Goal: Find specific page/section: Locate a particular part of the current website

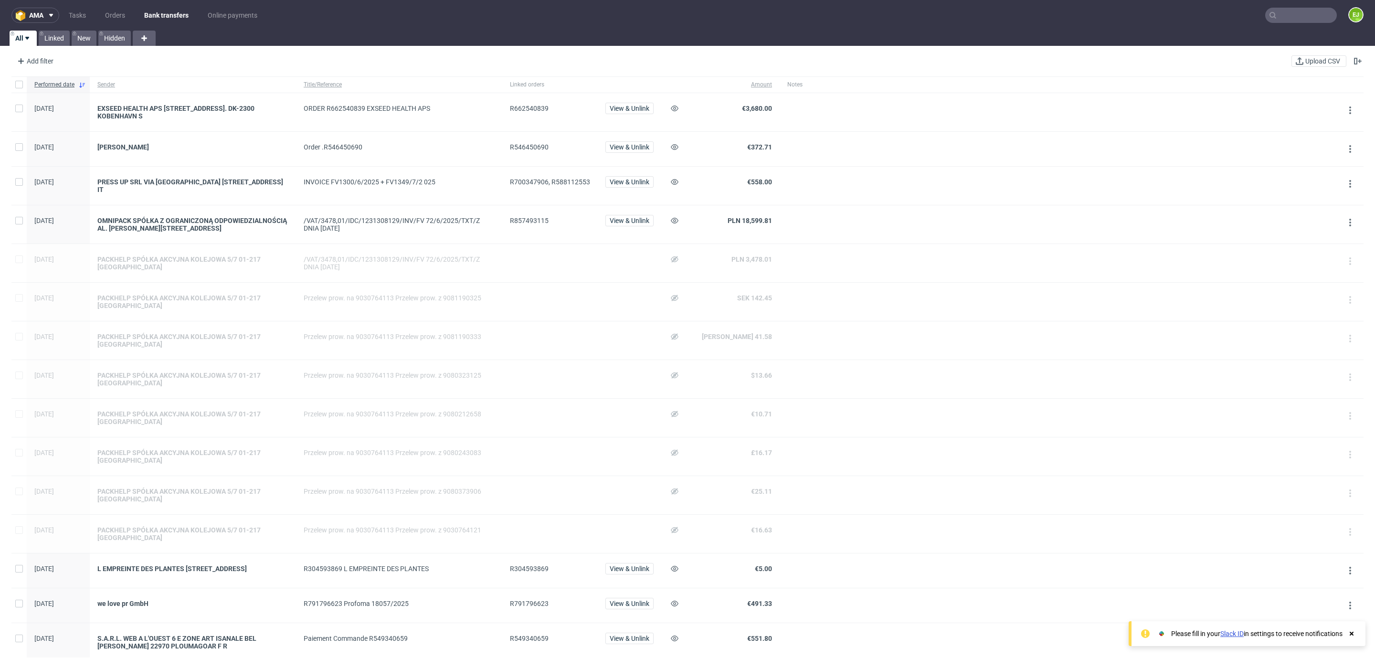
scroll to position [595, 0]
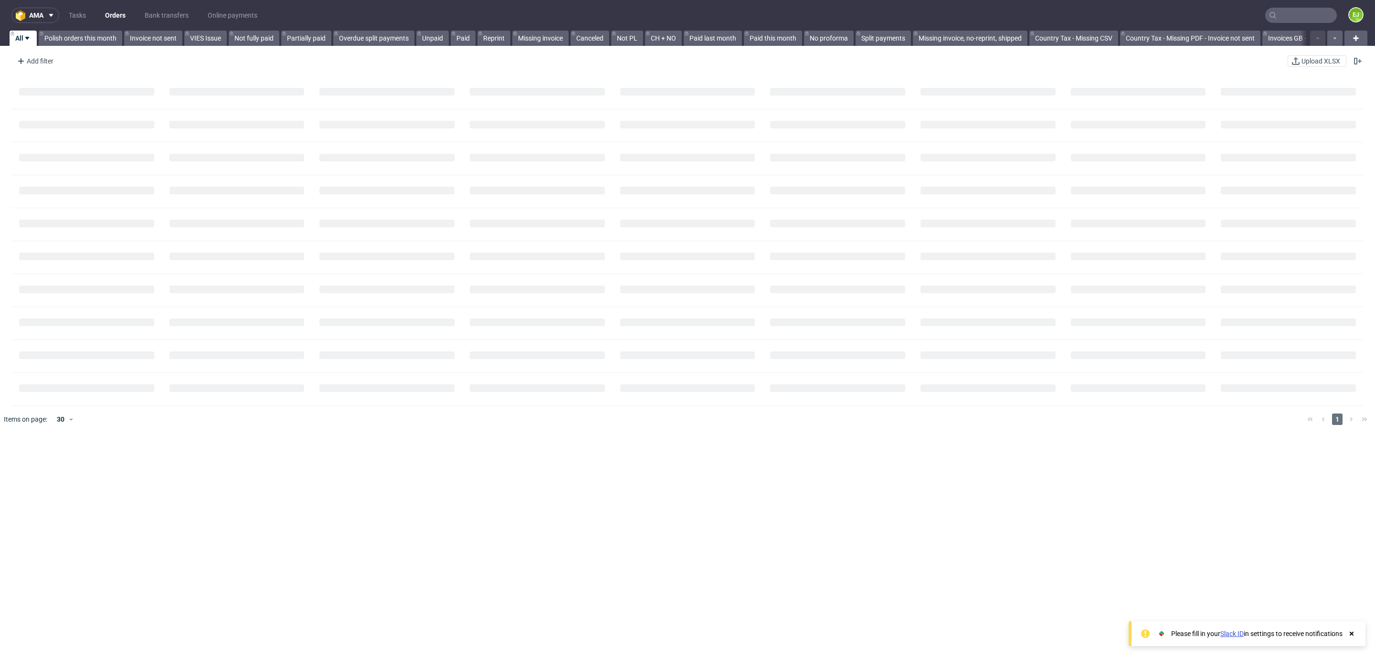
click at [1270, 16] on input "text" at bounding box center [1301, 15] width 72 height 15
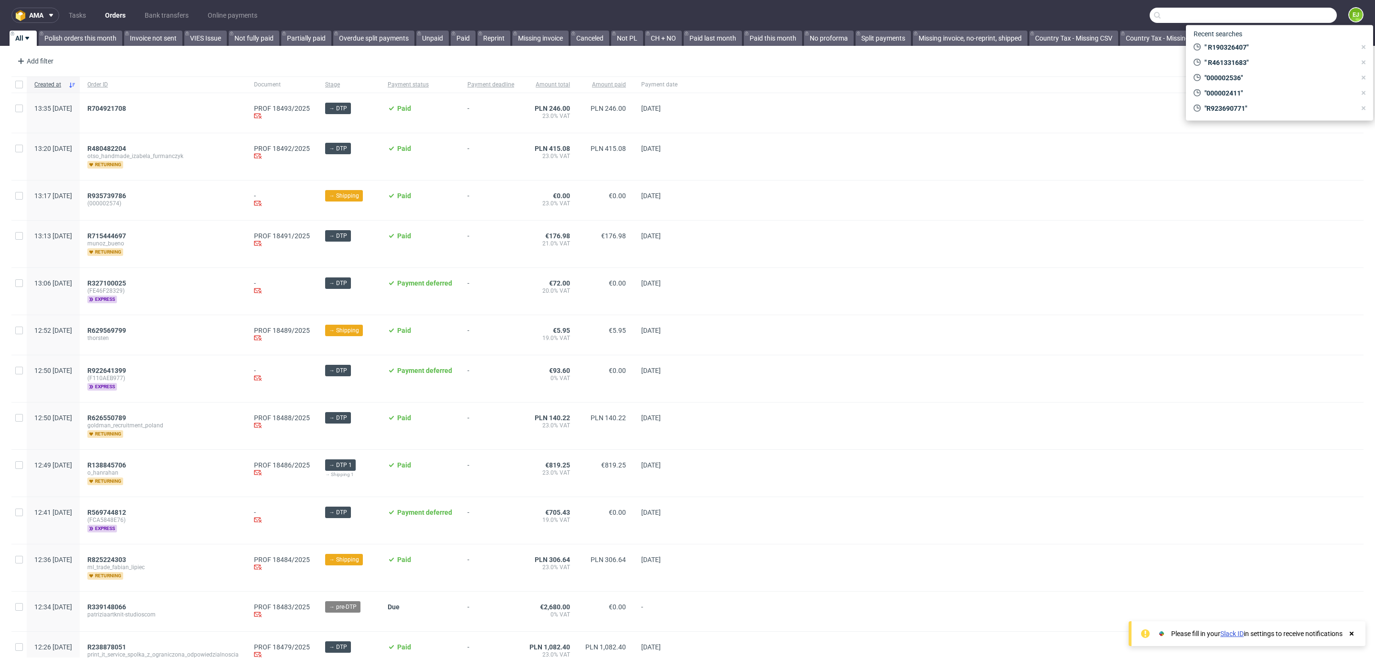
paste input "R570658478"
type input "R570658478"
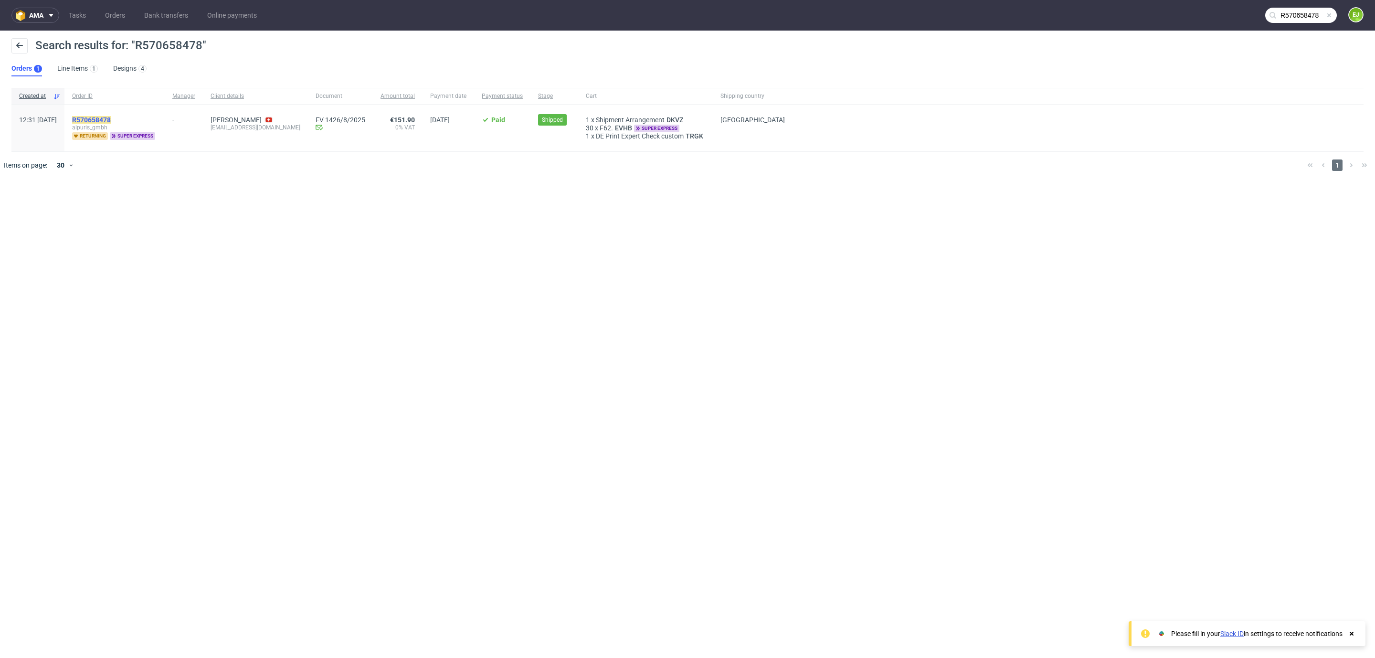
click at [111, 119] on mark "R570658478" at bounding box center [91, 120] width 39 height 8
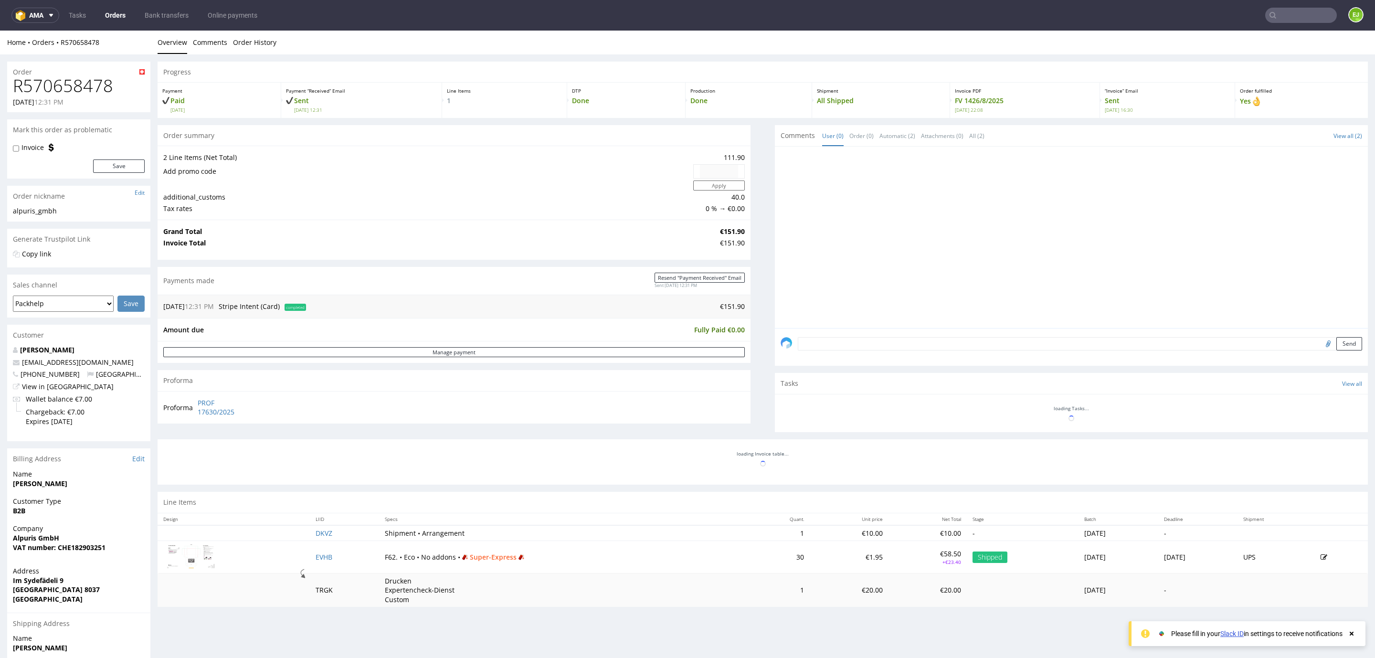
scroll to position [106, 0]
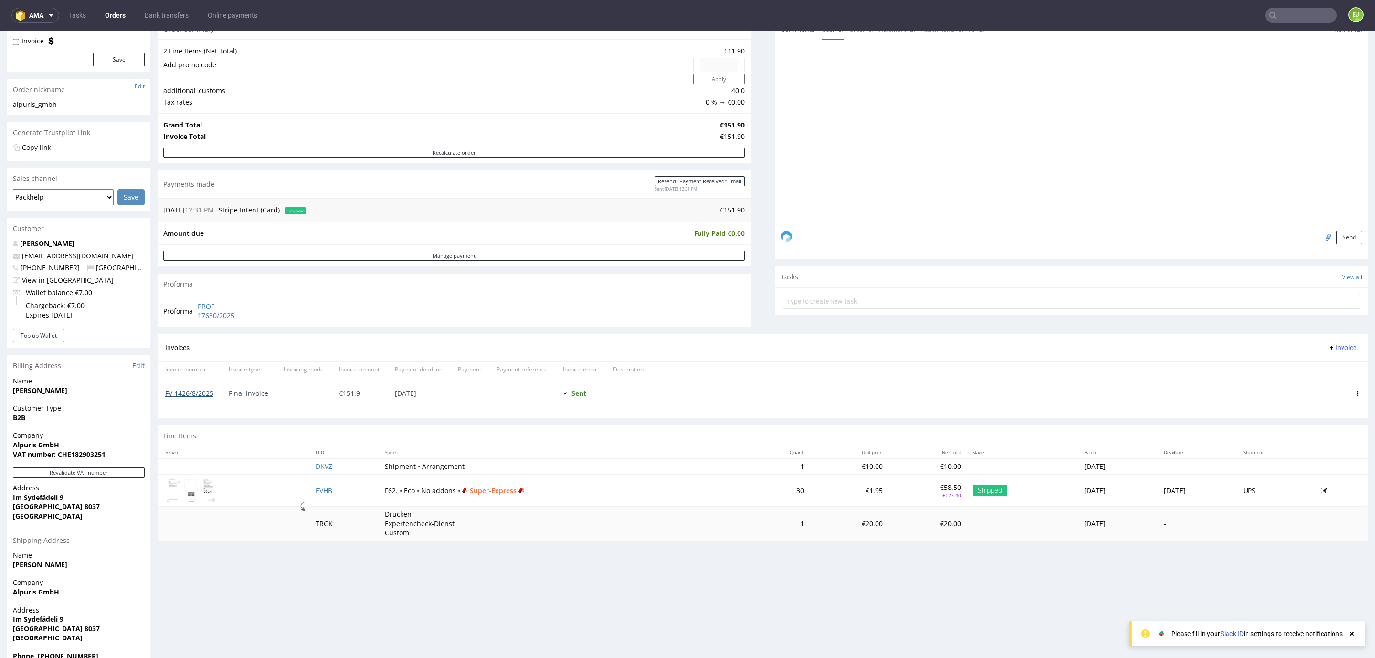
click at [203, 394] on link "FV 1426/8/2025" at bounding box center [189, 393] width 48 height 9
click at [1279, 22] on input "text" at bounding box center [1301, 15] width 72 height 15
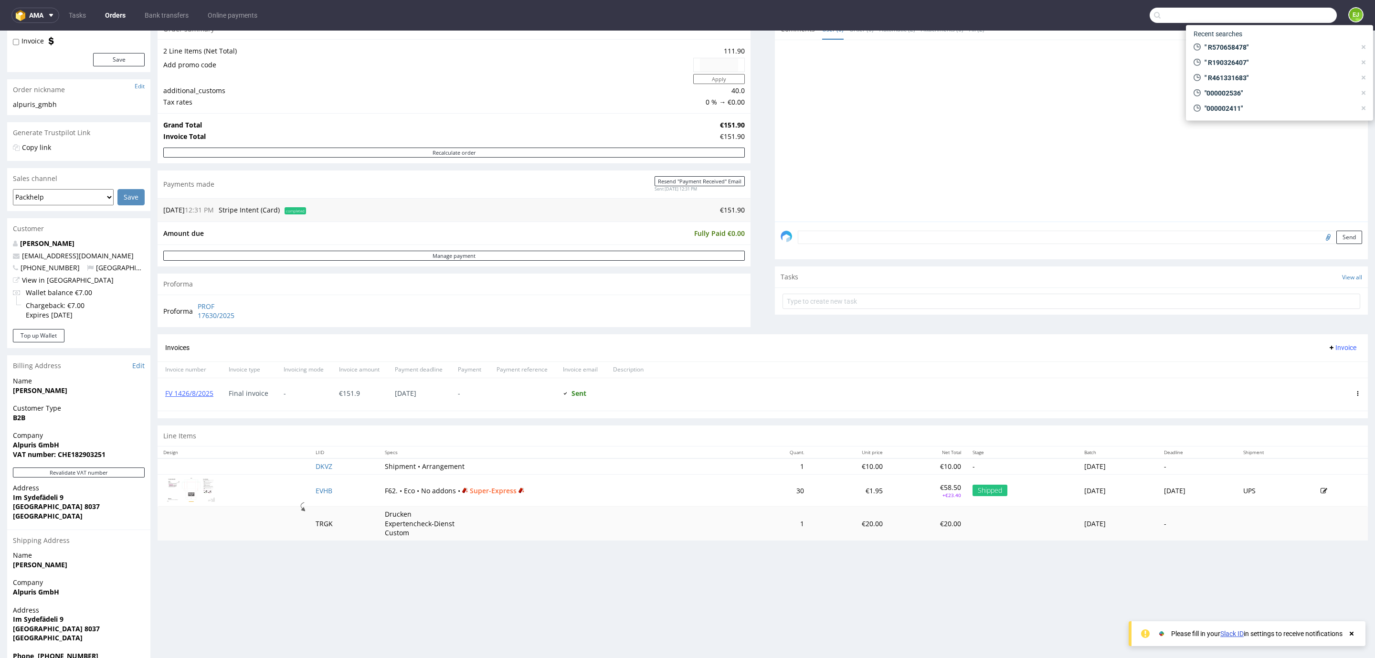
paste input "R874557740"
type input "R874557740"
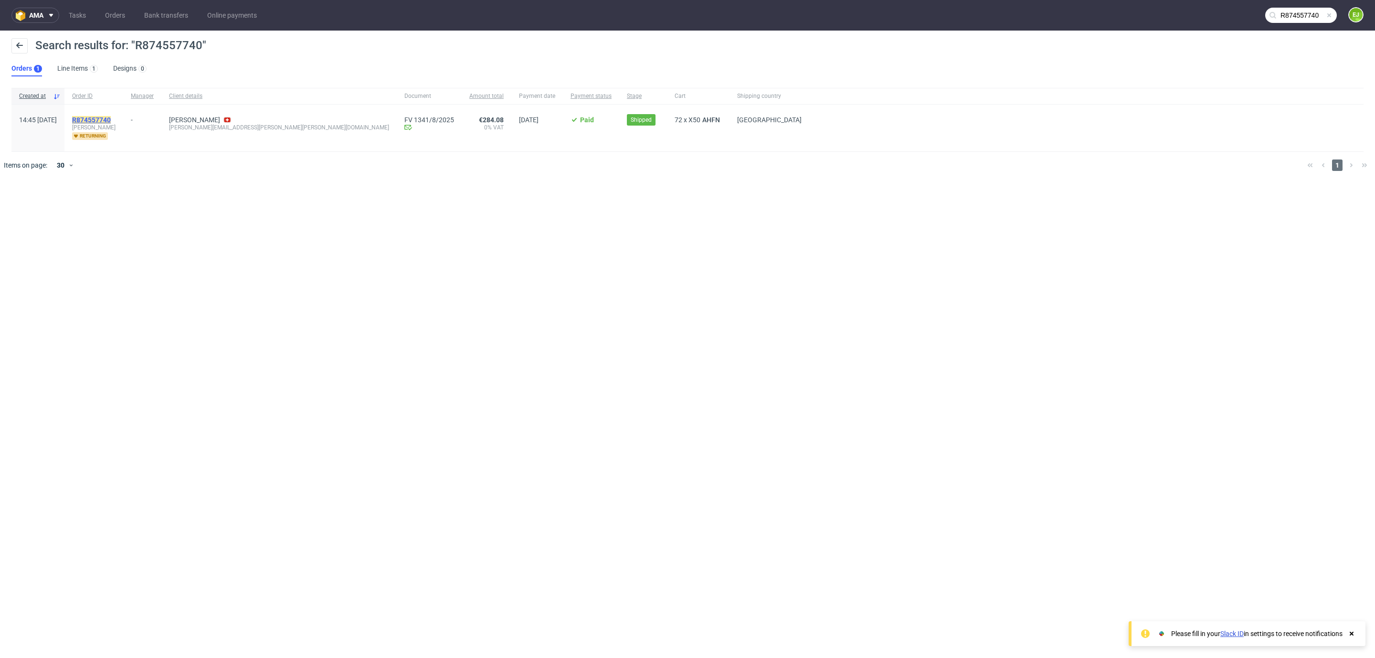
click at [111, 119] on mark "R874557740" at bounding box center [91, 120] width 39 height 8
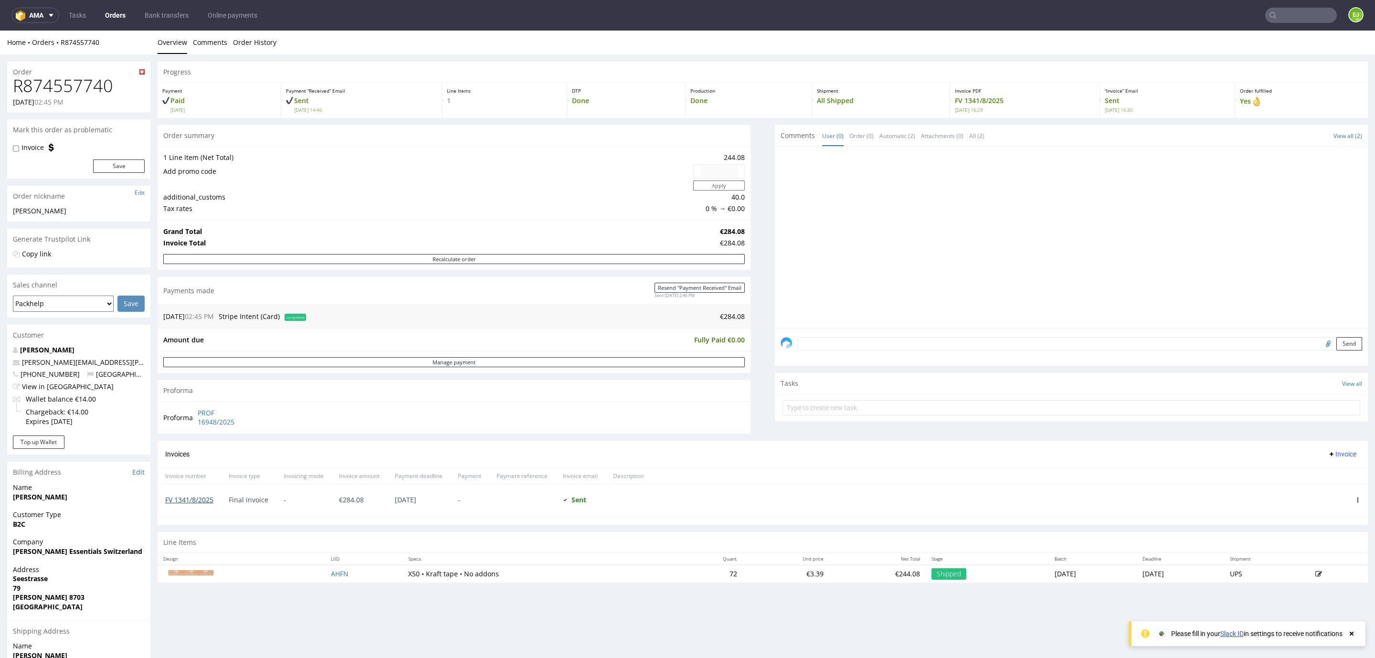
click at [188, 504] on link "FV 1341/8/2025" at bounding box center [189, 499] width 48 height 9
click at [1274, 24] on nav "ama Tasks Orders Bank transfers Online payments EJ" at bounding box center [687, 15] width 1375 height 31
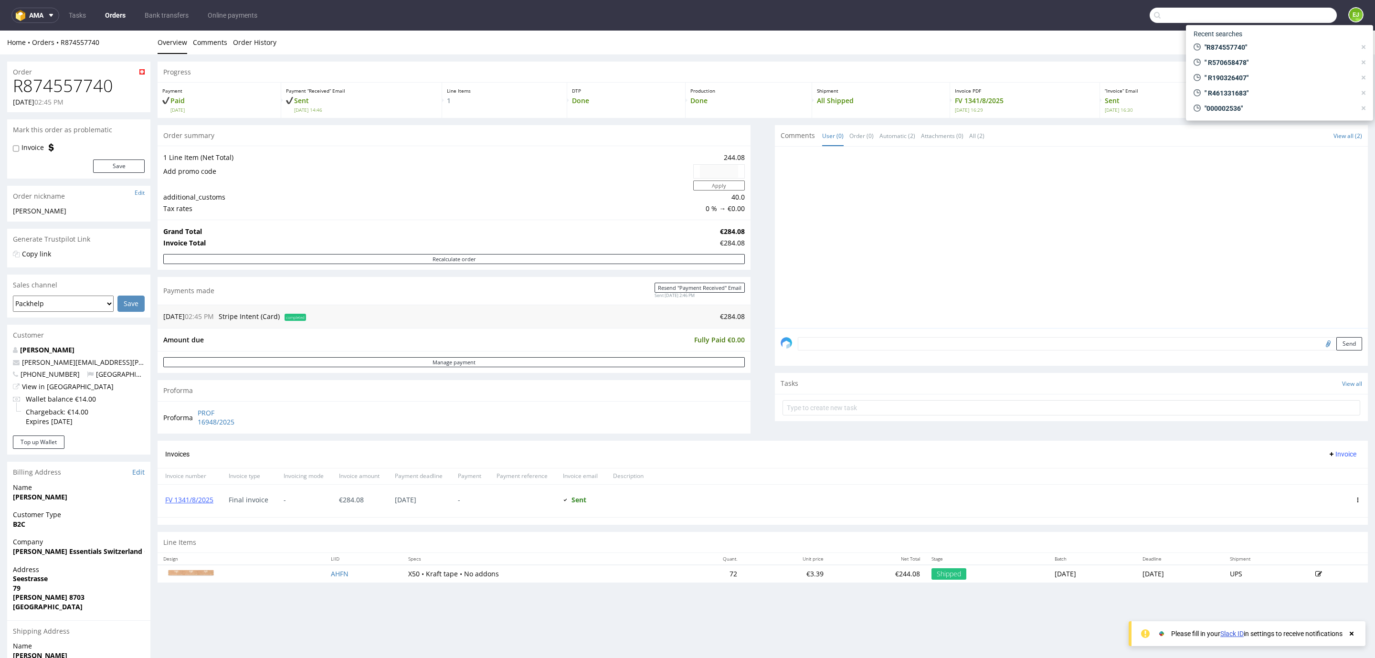
click at [1268, 13] on input "text" at bounding box center [1242, 15] width 187 height 15
paste input "R174037975"
type input "R174037975"
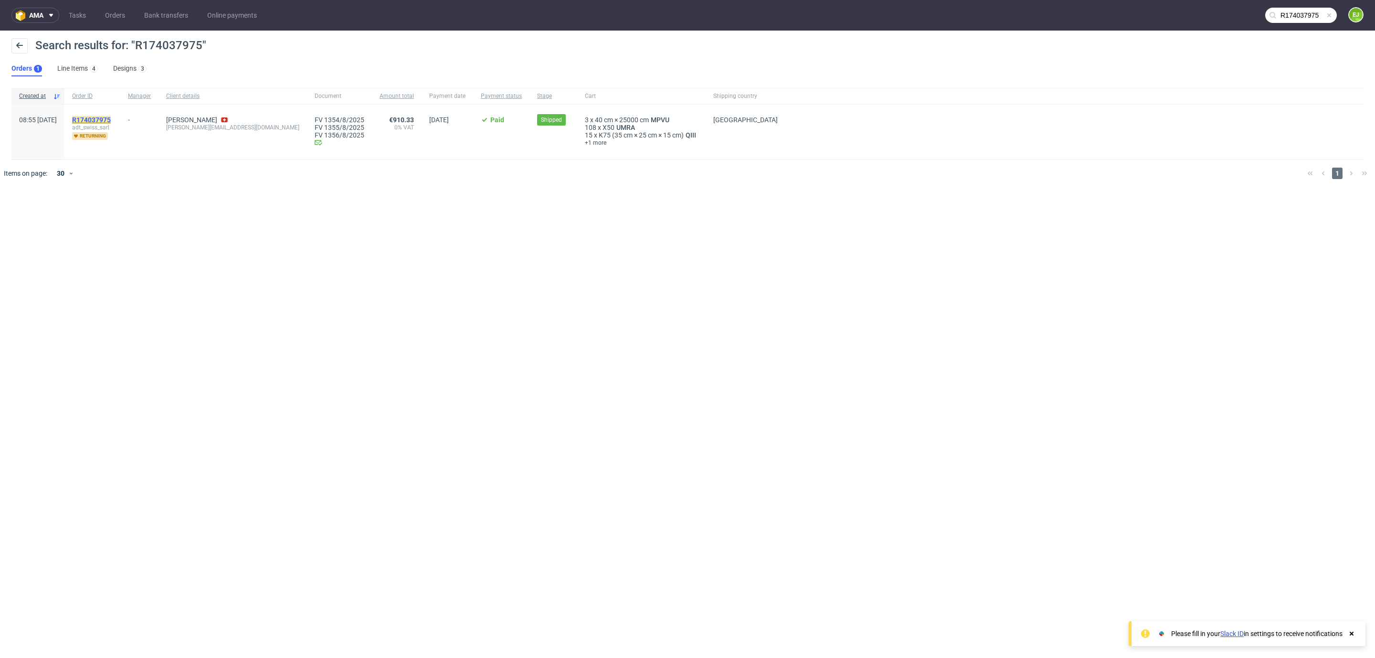
click at [111, 116] on mark "R174037975" at bounding box center [91, 120] width 39 height 8
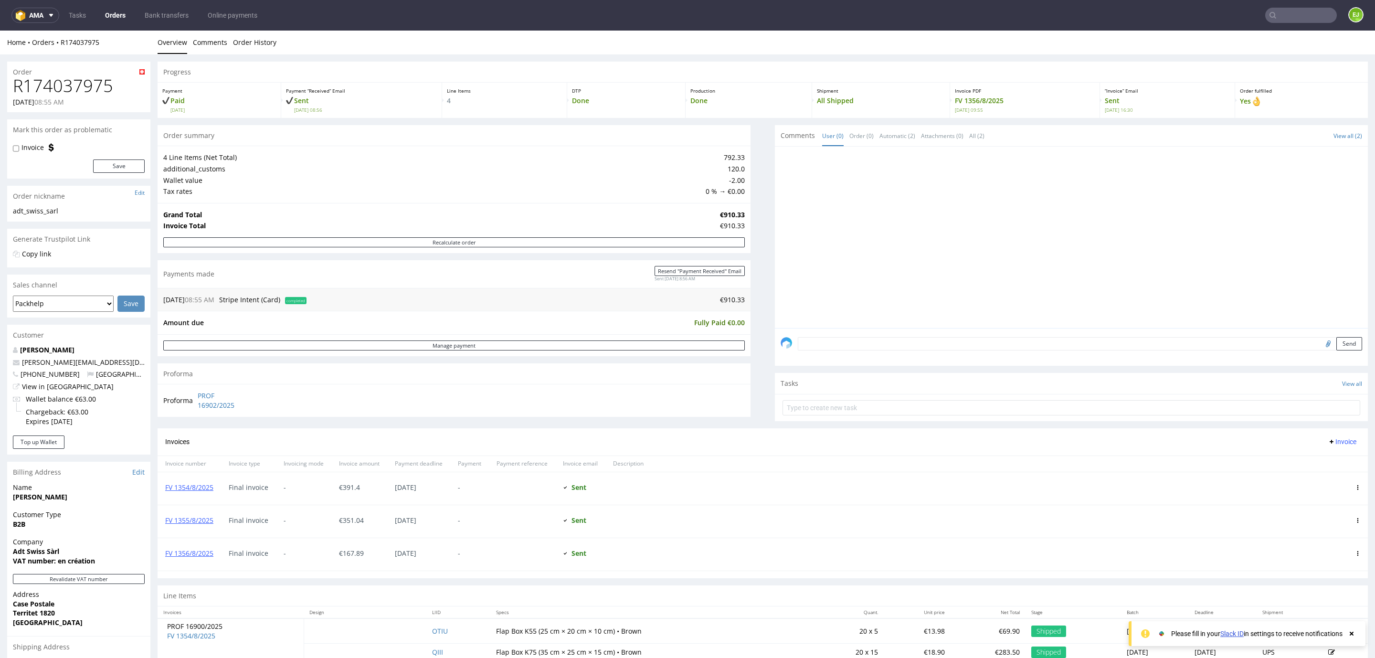
scroll to position [129, 0]
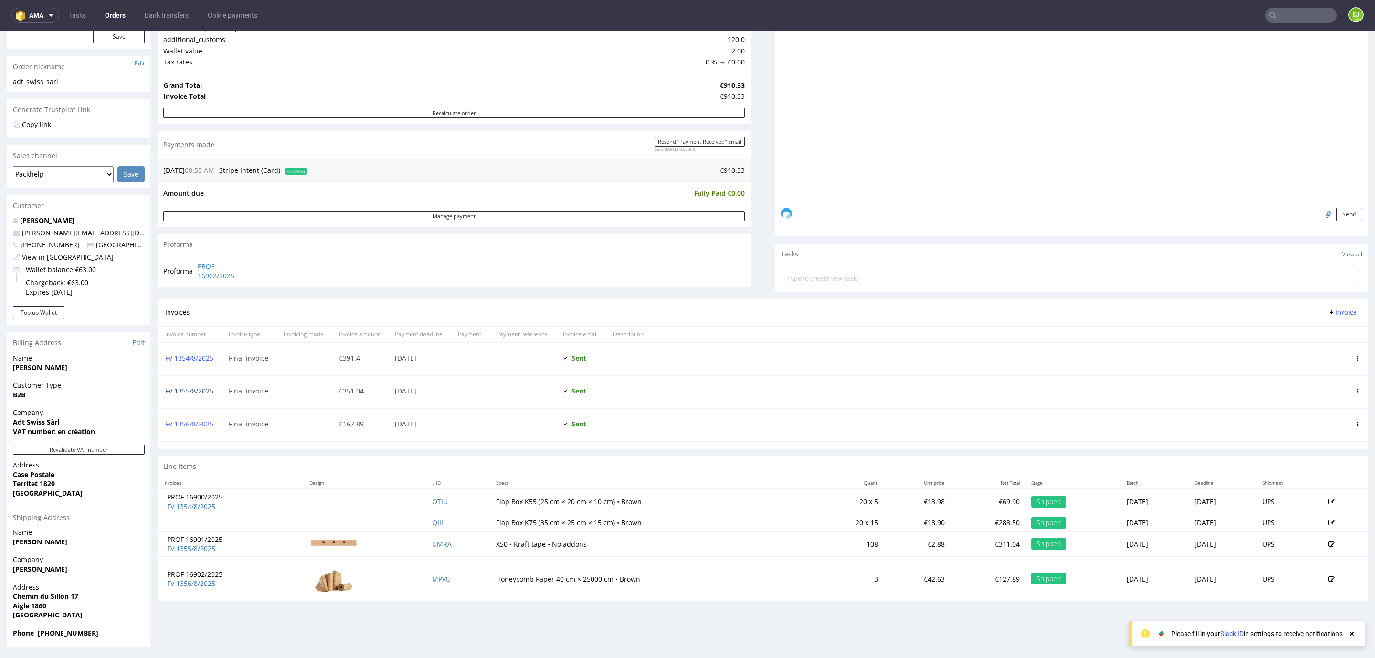
click at [187, 394] on link "FV 1355/8/2025" at bounding box center [189, 390] width 48 height 9
click at [1269, 11] on icon at bounding box center [1273, 15] width 8 height 8
click at [1277, 16] on input "text" at bounding box center [1301, 15] width 72 height 15
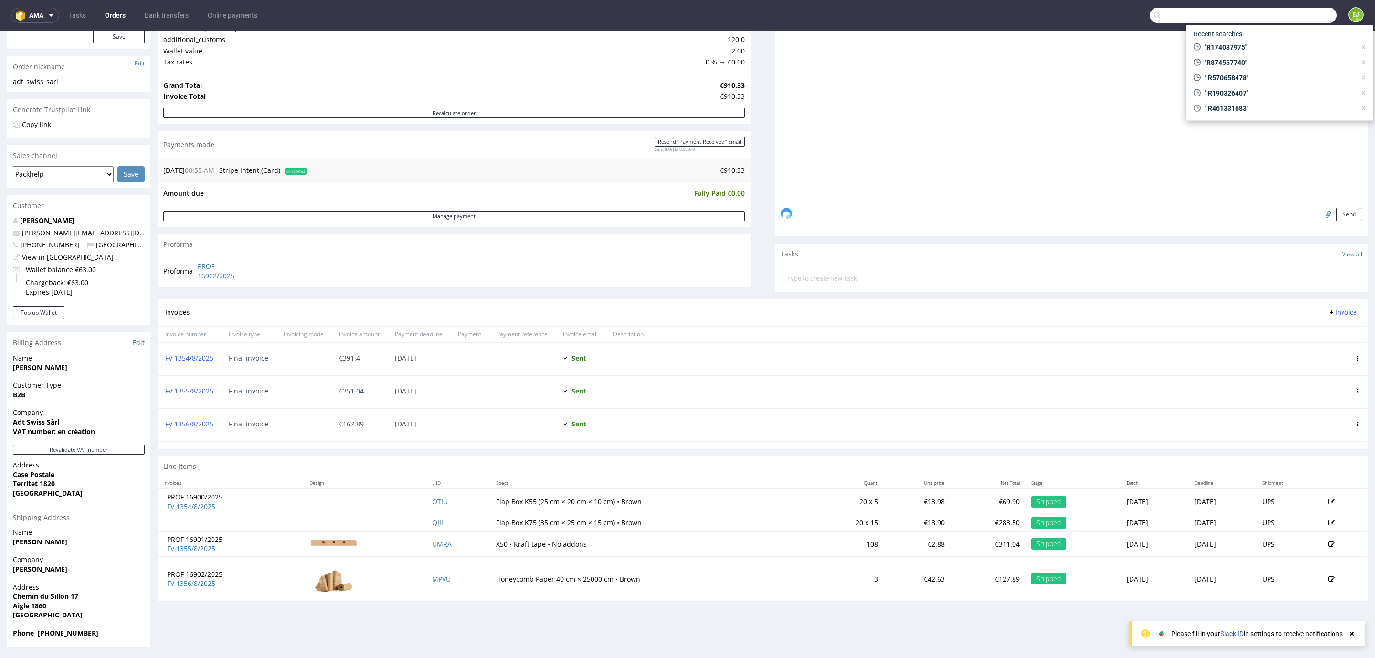
paste input "R943938702_NYYC"
type input "R943938702"
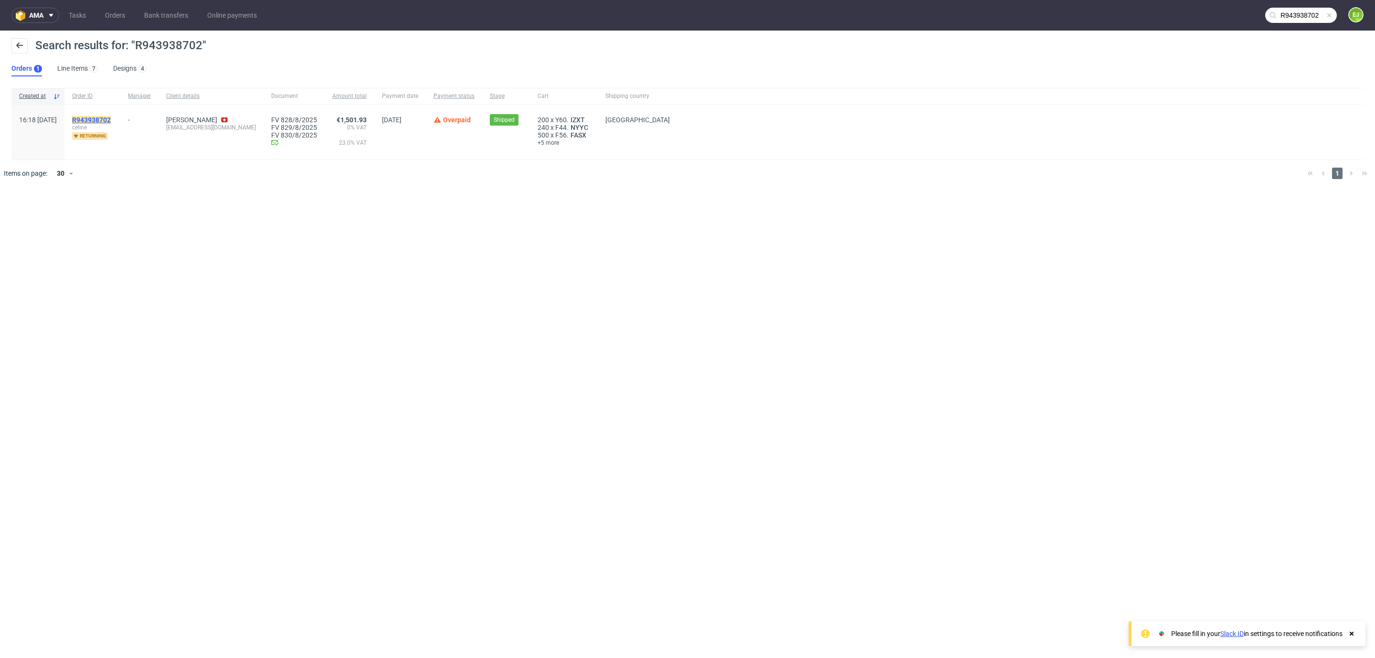
click at [111, 119] on mark "R943938702" at bounding box center [91, 120] width 39 height 8
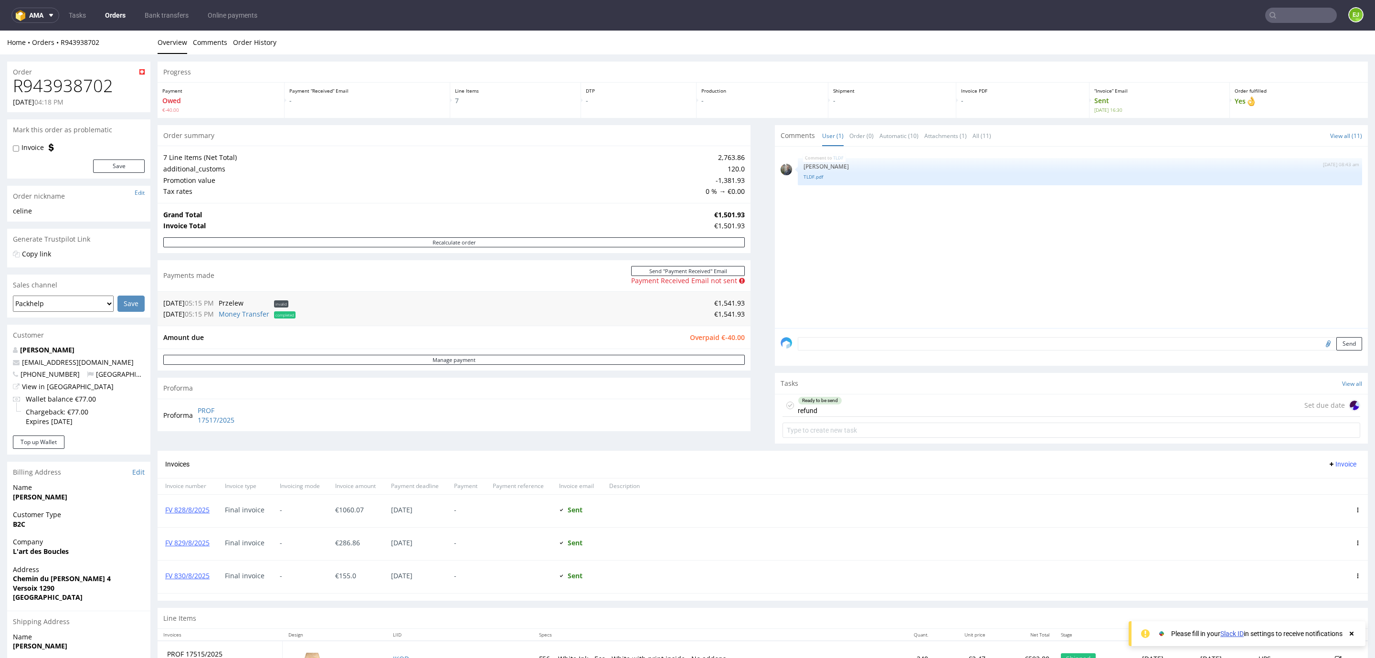
scroll to position [309, 0]
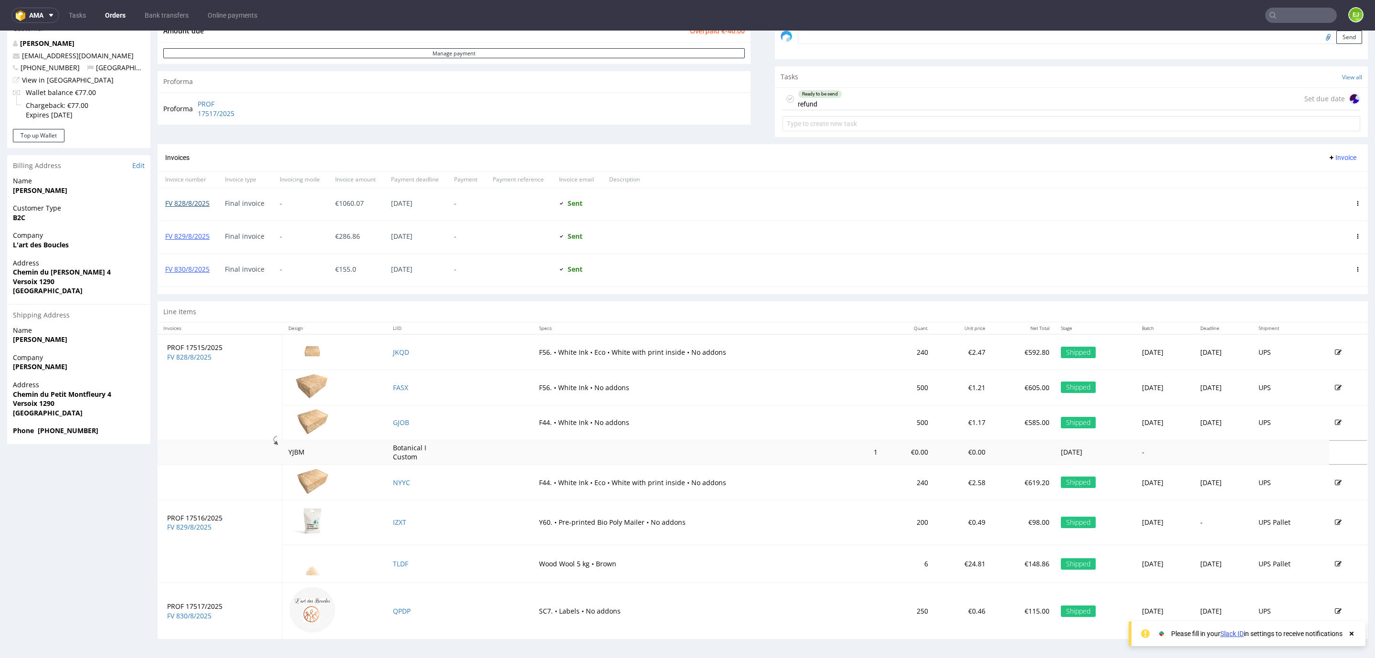
click at [183, 205] on link "FV 828/8/2025" at bounding box center [187, 203] width 44 height 9
